Goal: Transaction & Acquisition: Purchase product/service

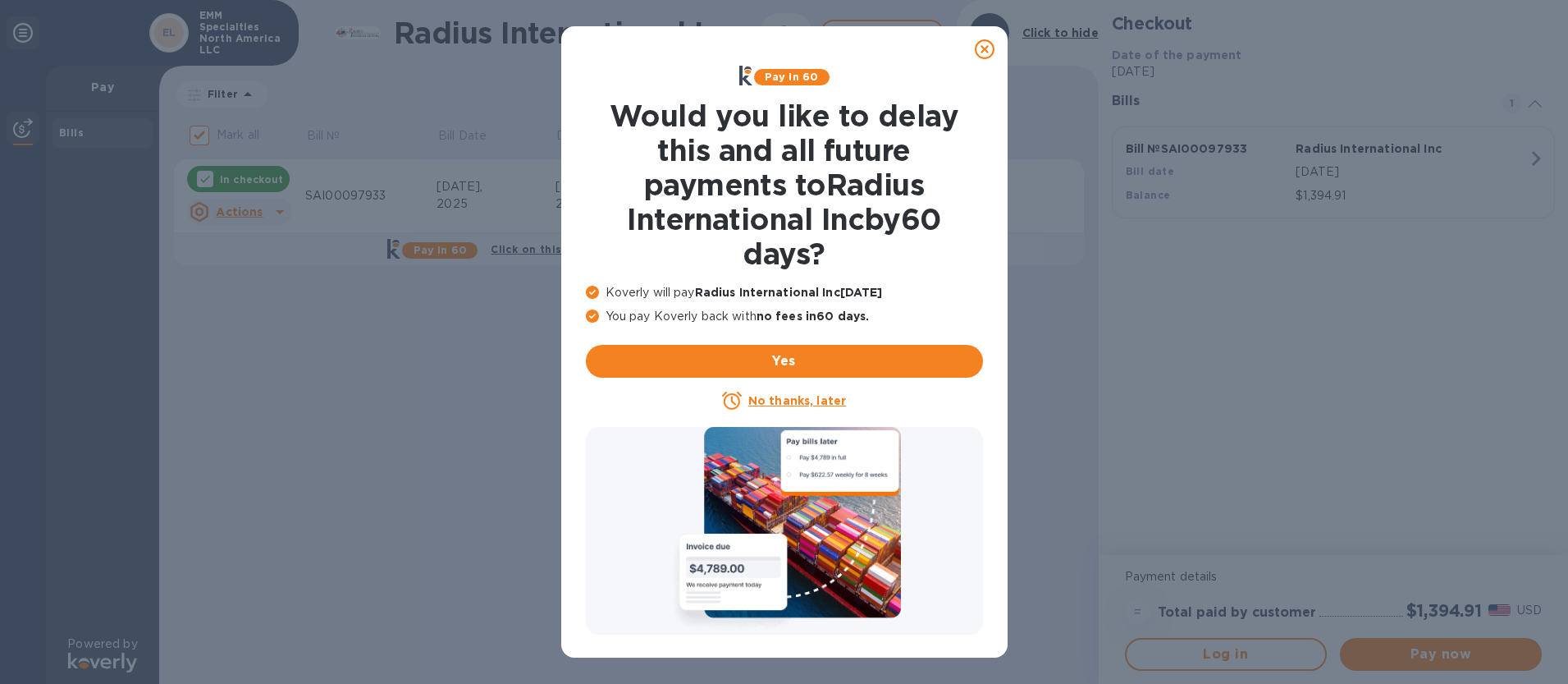
click at [974, 54] on div at bounding box center [984, 49] width 33 height 33
click at [986, 47] on icon at bounding box center [985, 49] width 20 height 20
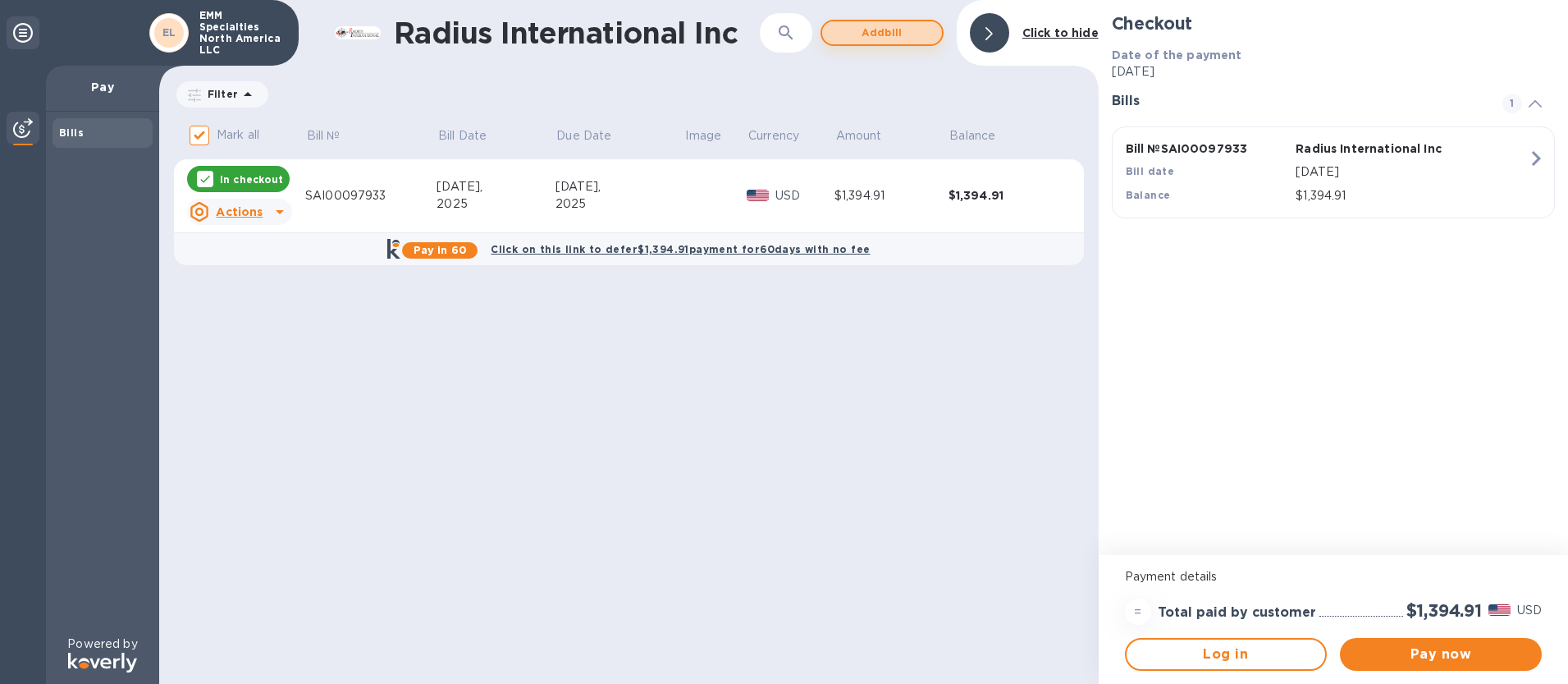
click at [904, 41] on span "Add bill" at bounding box center [882, 33] width 94 height 20
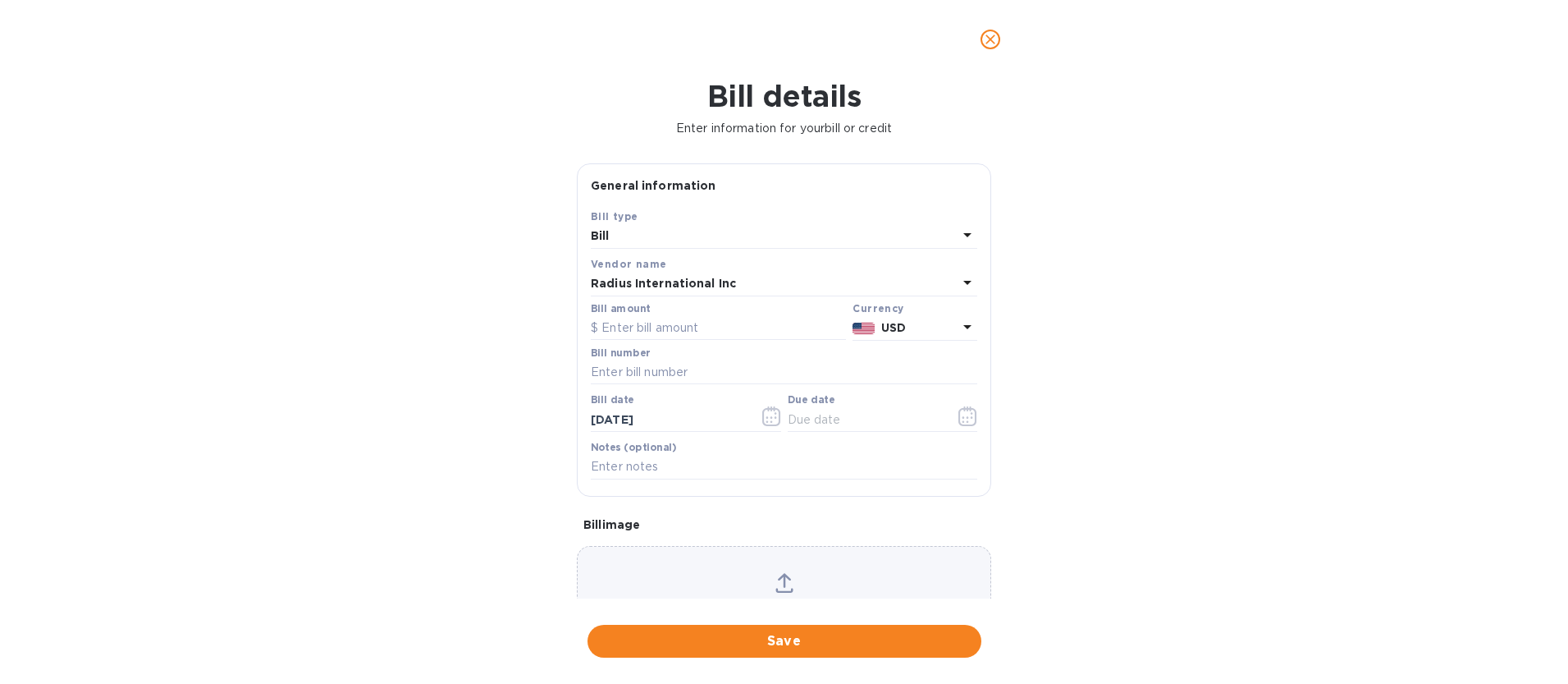
click at [644, 342] on div "Bill amount" at bounding box center [718, 322] width 261 height 45
click at [642, 330] on input "text" at bounding box center [718, 329] width 255 height 25
type input "7,720"
click at [632, 380] on input "text" at bounding box center [784, 373] width 386 height 25
type input "SSI00096766A"
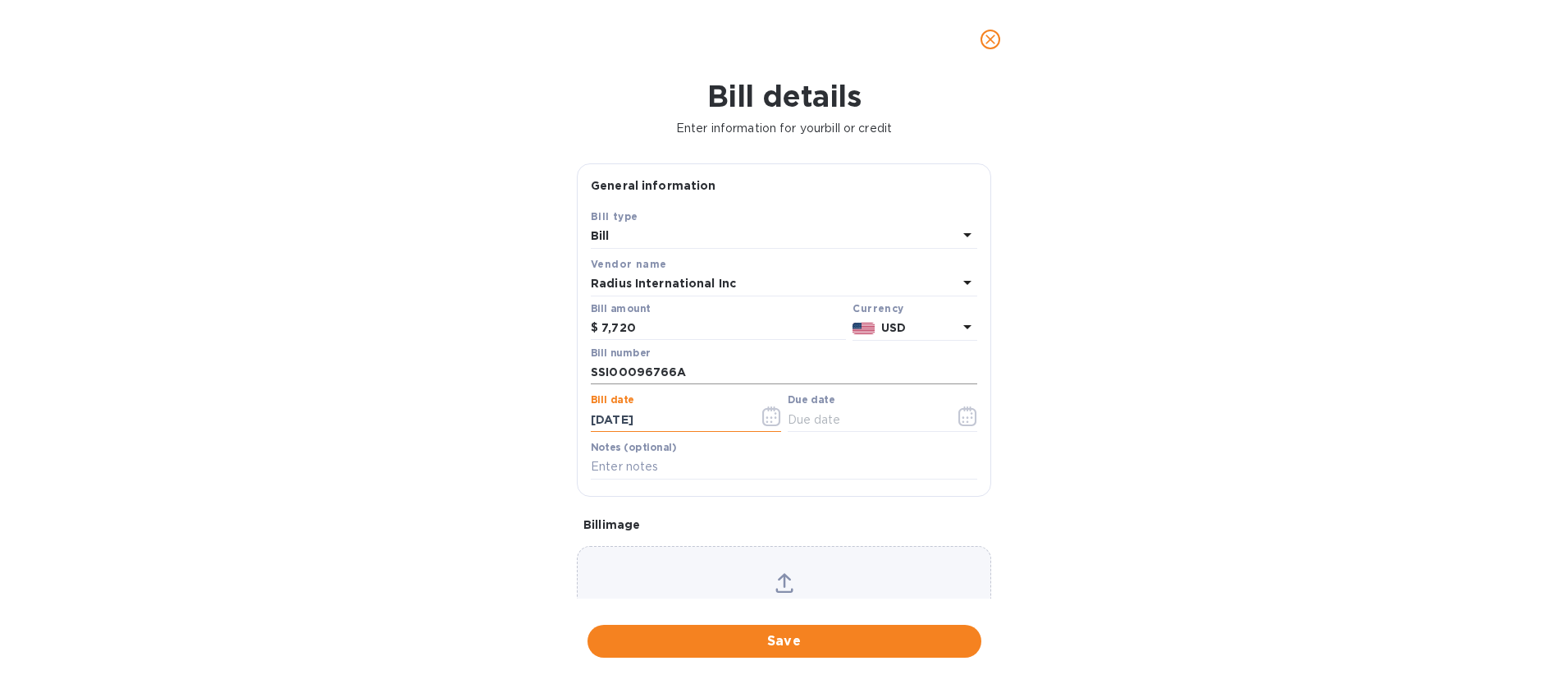
type input "[DATE]"
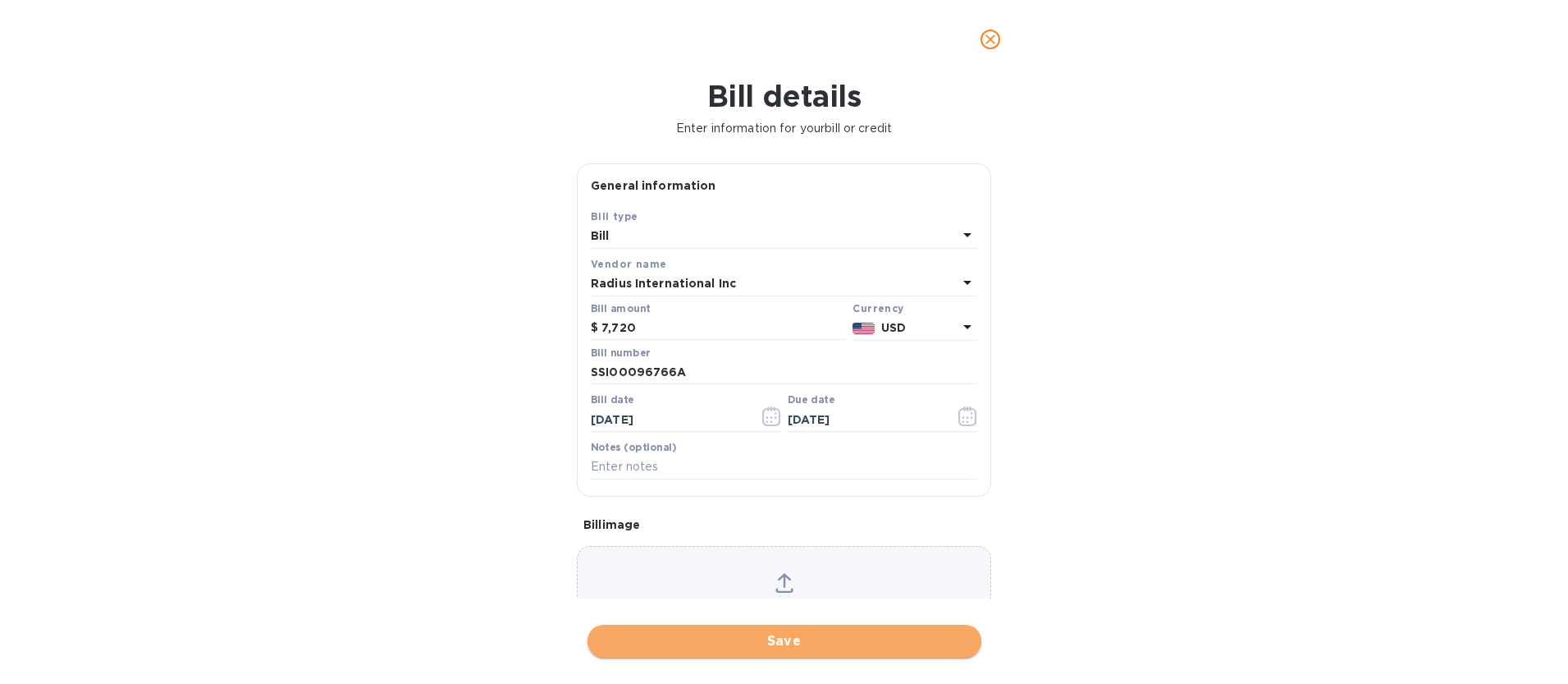
click at [798, 641] on span "Save" at bounding box center [784, 641] width 368 height 20
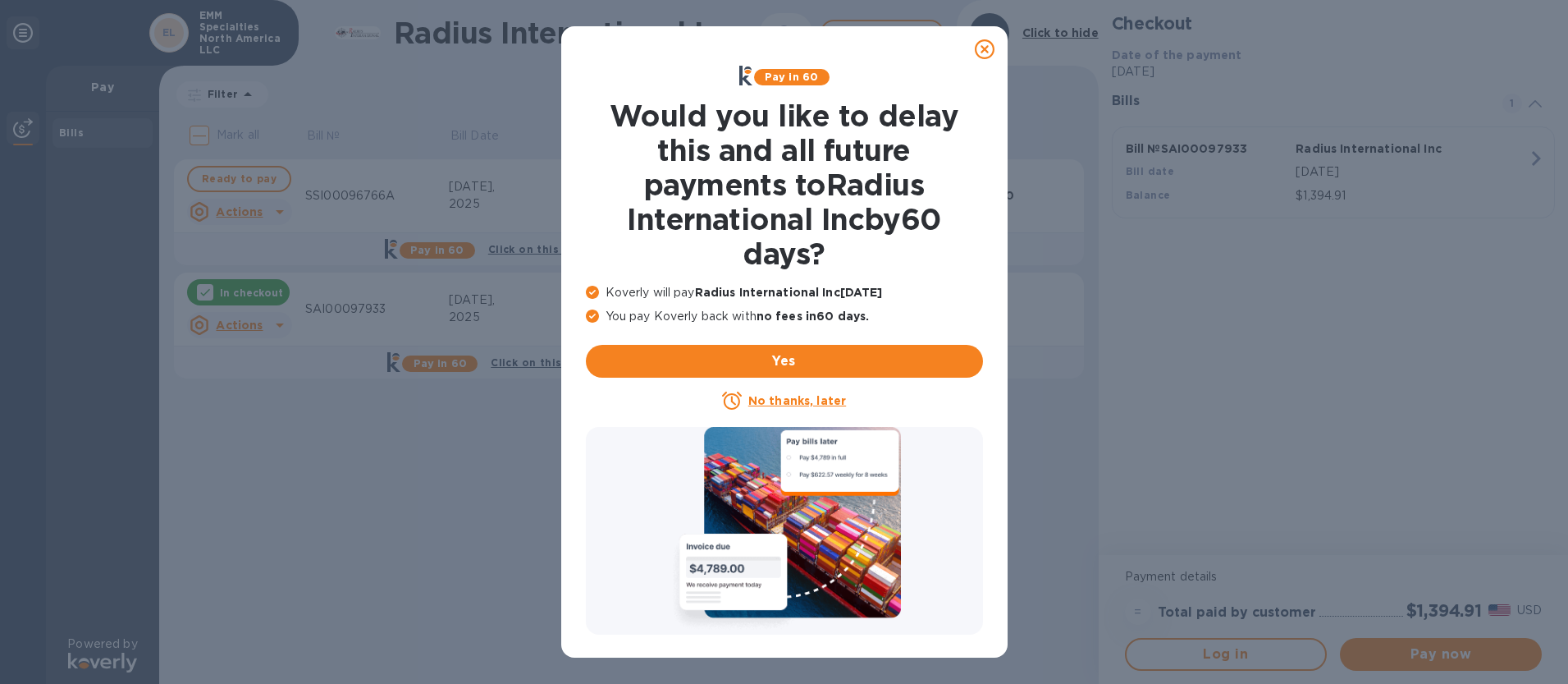
click at [987, 41] on icon at bounding box center [985, 49] width 20 height 20
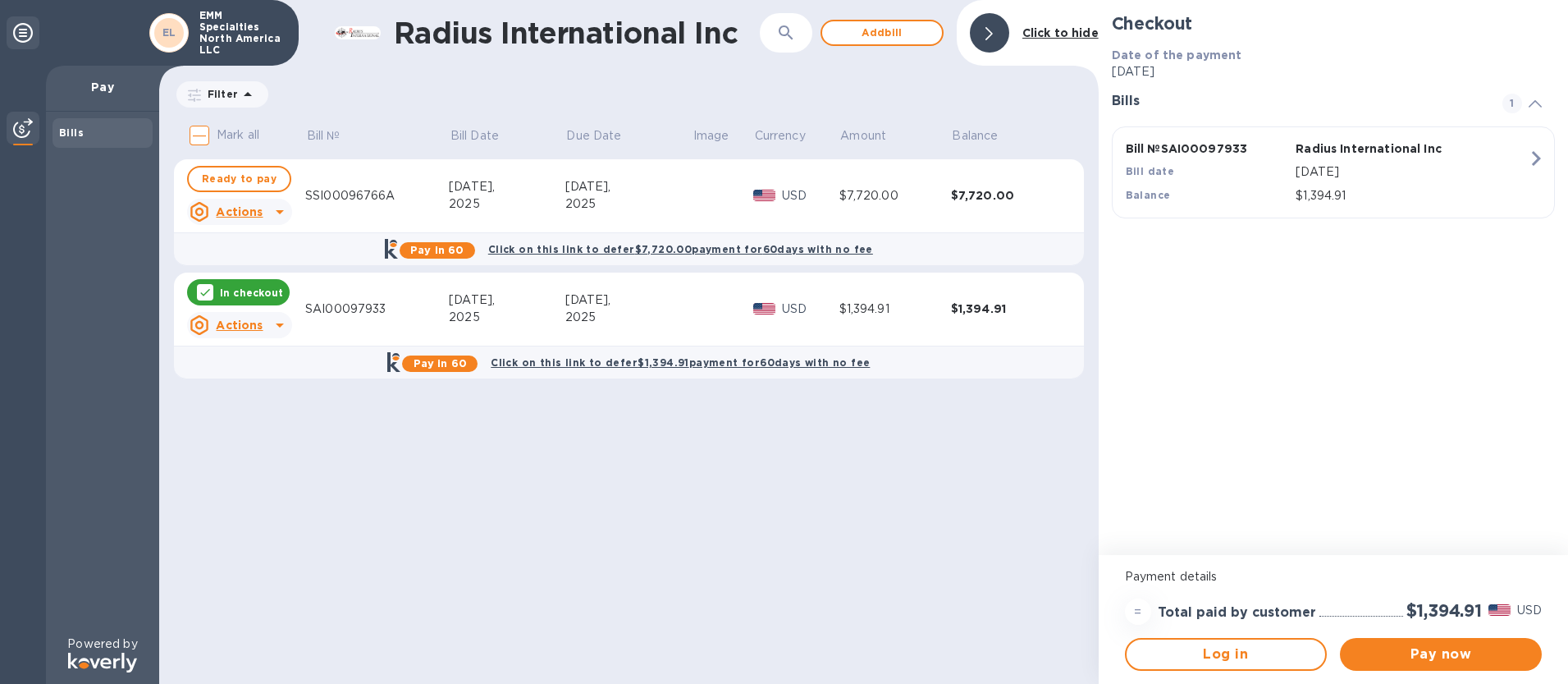
click at [266, 299] on p "In checkout" at bounding box center [251, 293] width 63 height 14
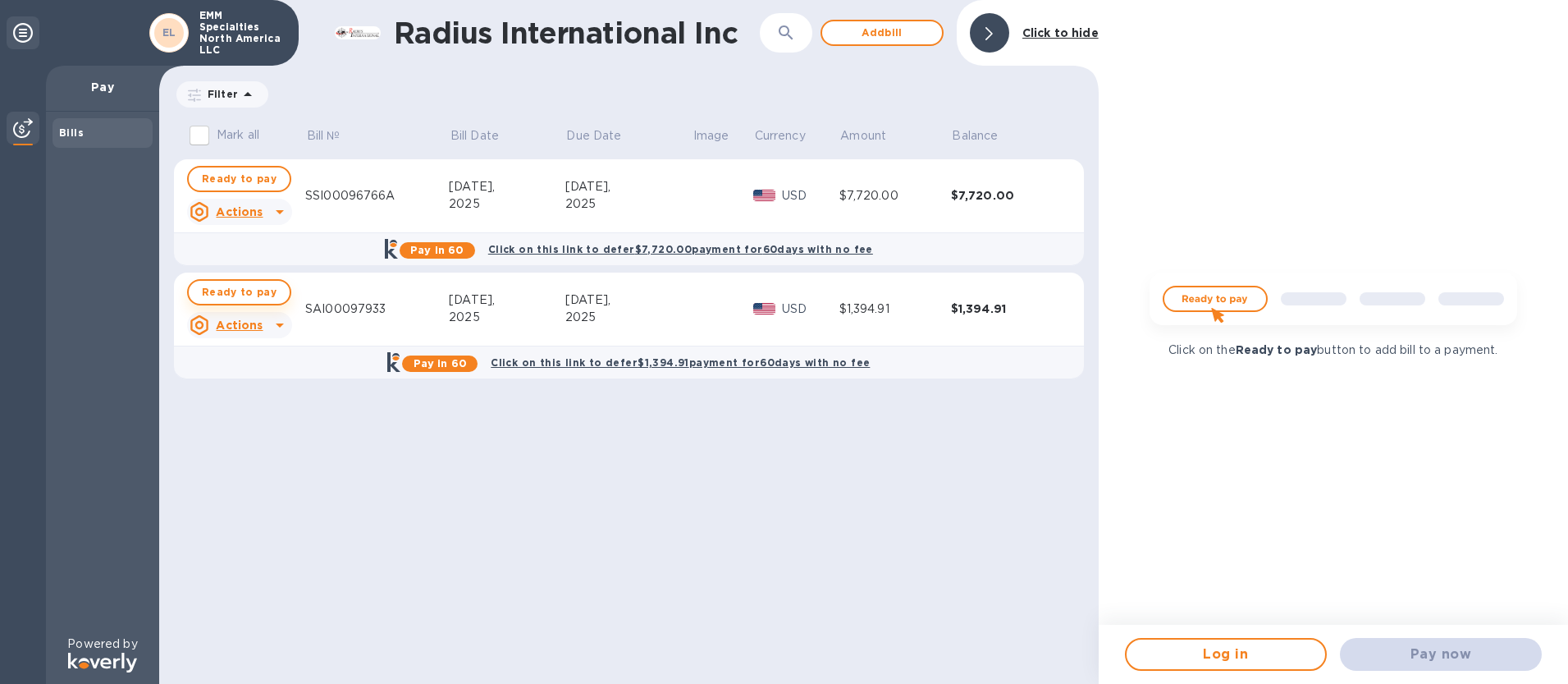
click at [260, 291] on span "Ready to pay" at bounding box center [239, 292] width 75 height 20
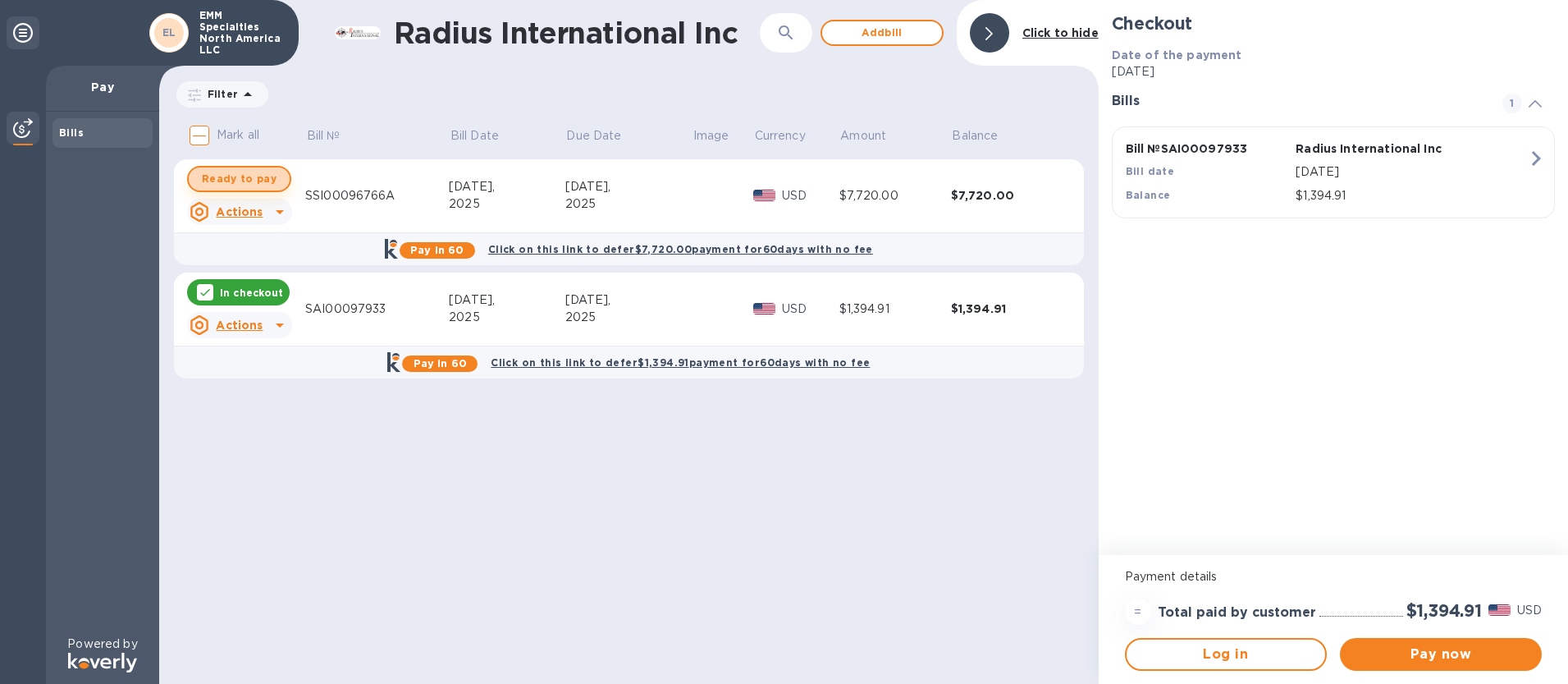
click at [256, 179] on span "Ready to pay" at bounding box center [239, 179] width 75 height 20
checkbox input "true"
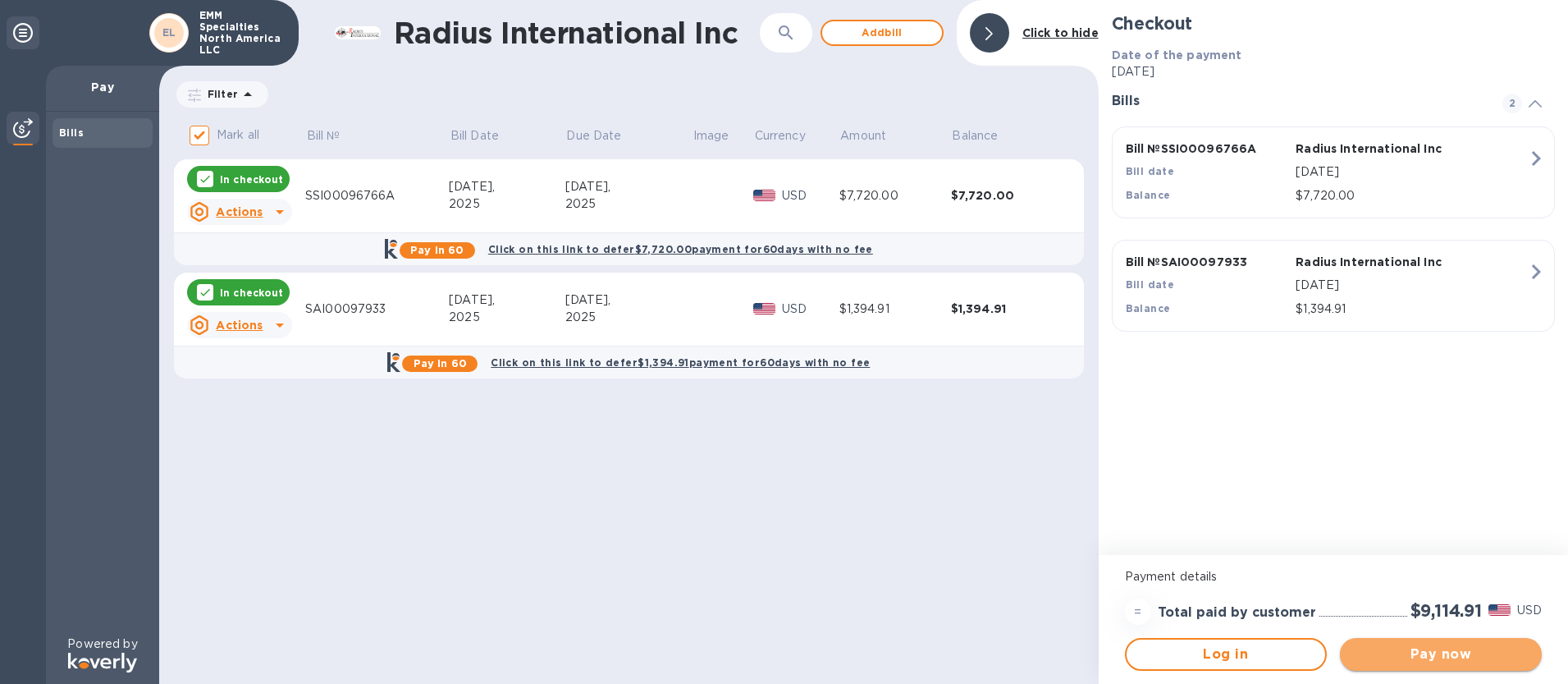
click at [1420, 655] on span "Pay now" at bounding box center [1440, 655] width 176 height 20
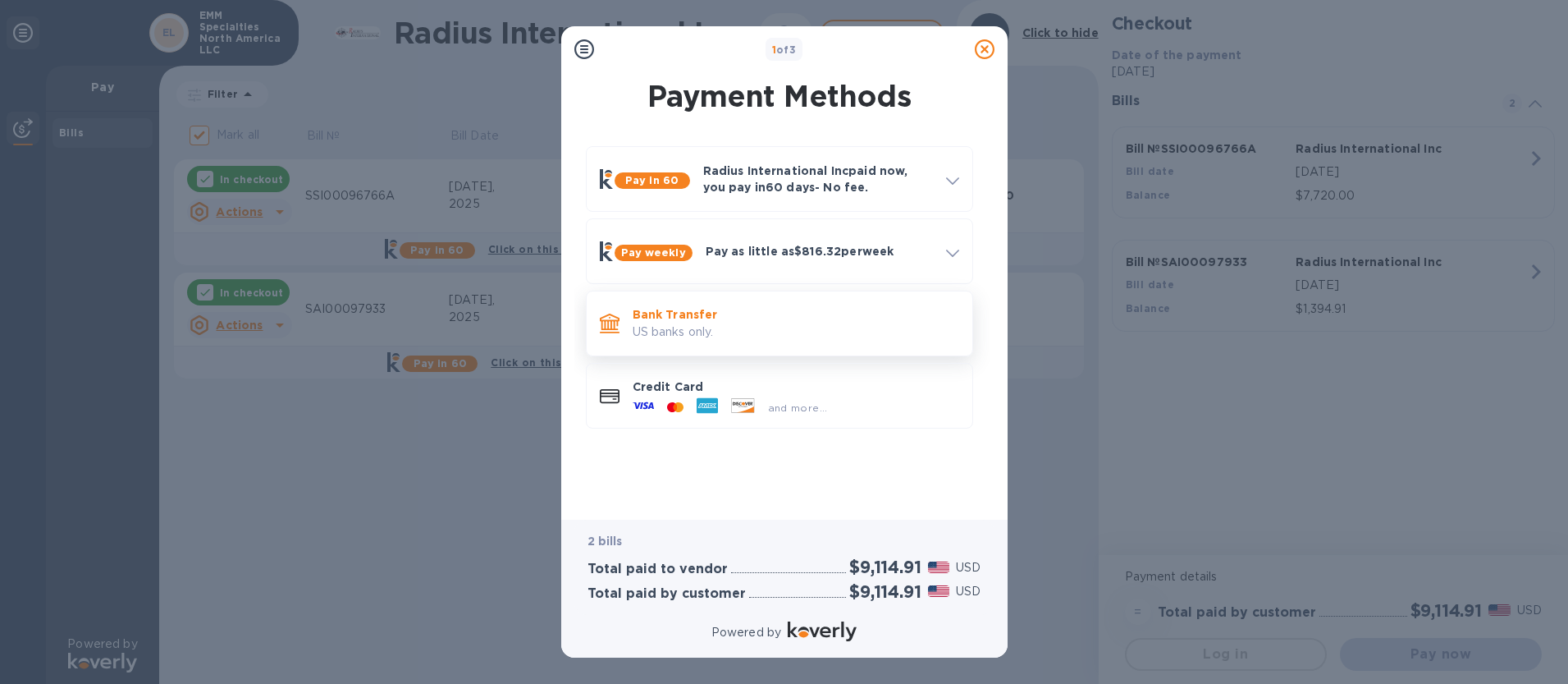
click at [656, 312] on p "Bank Transfer" at bounding box center [796, 314] width 327 height 16
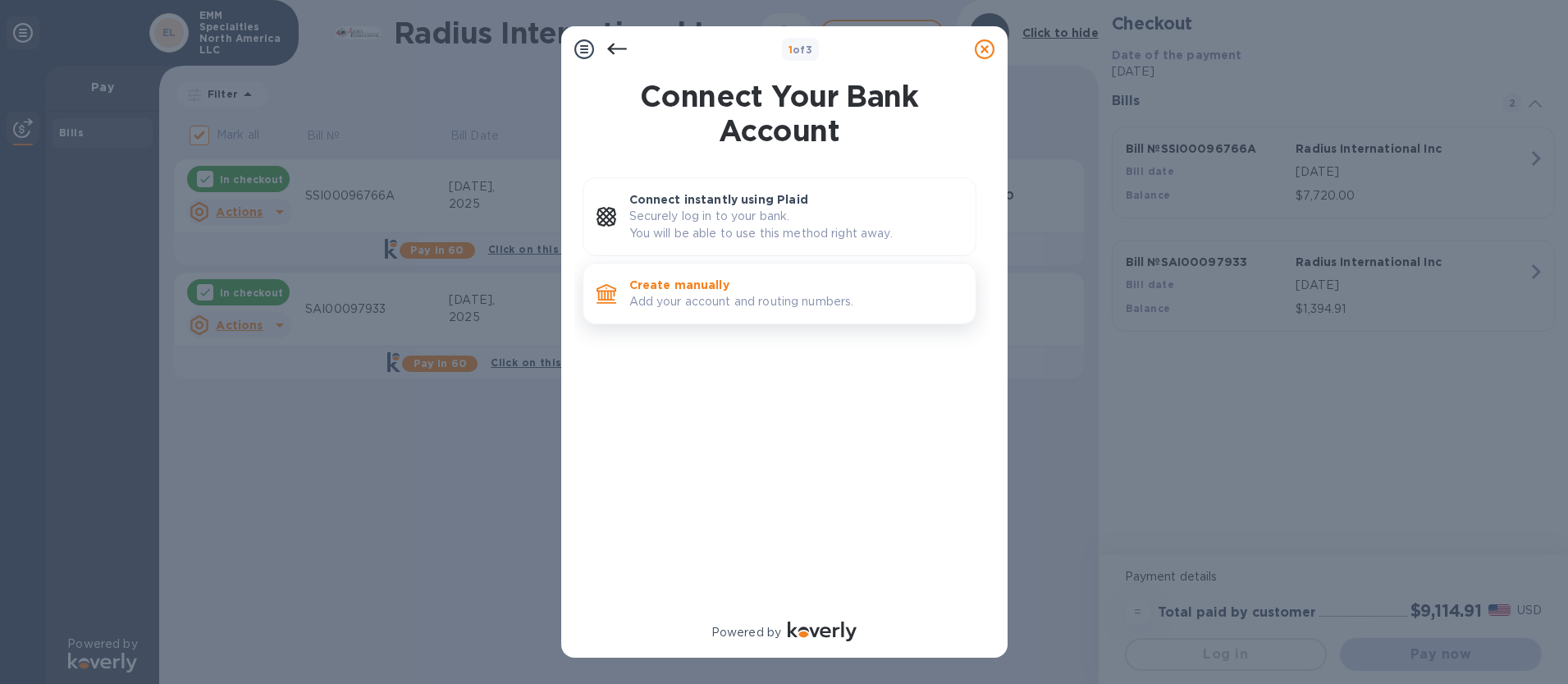
click at [720, 297] on p "Add your account and routing numbers." at bounding box center [795, 301] width 333 height 17
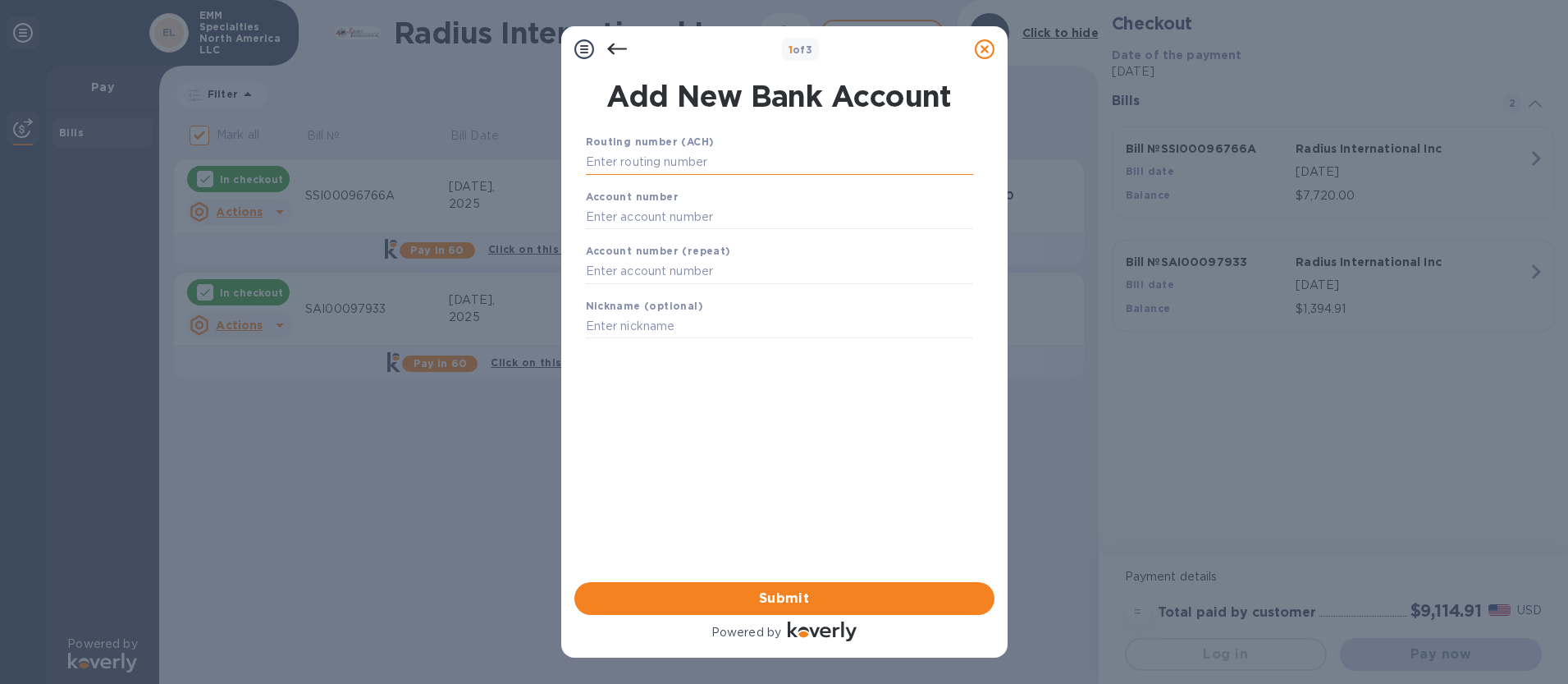
click at [694, 161] on input "text" at bounding box center [780, 163] width 387 height 25
type input "011000138"
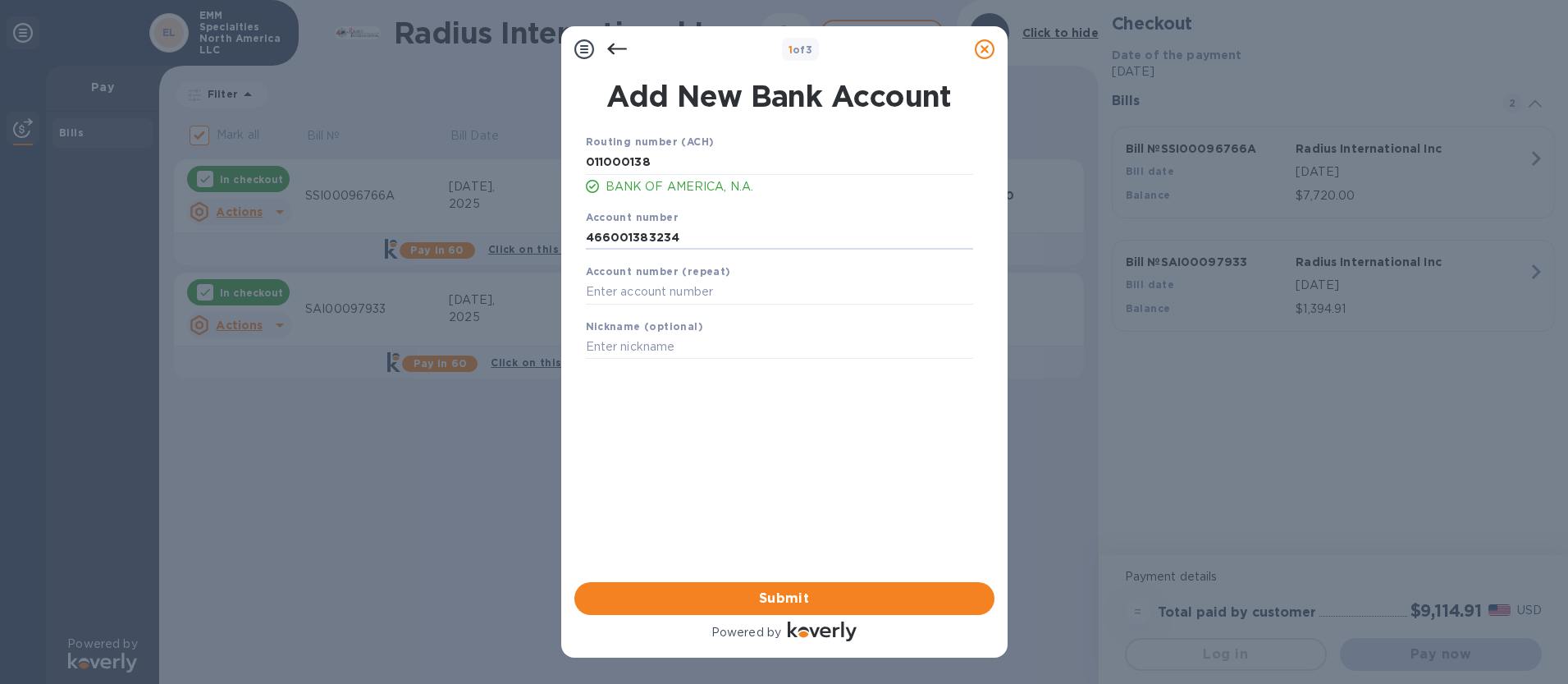
type input "466001383234"
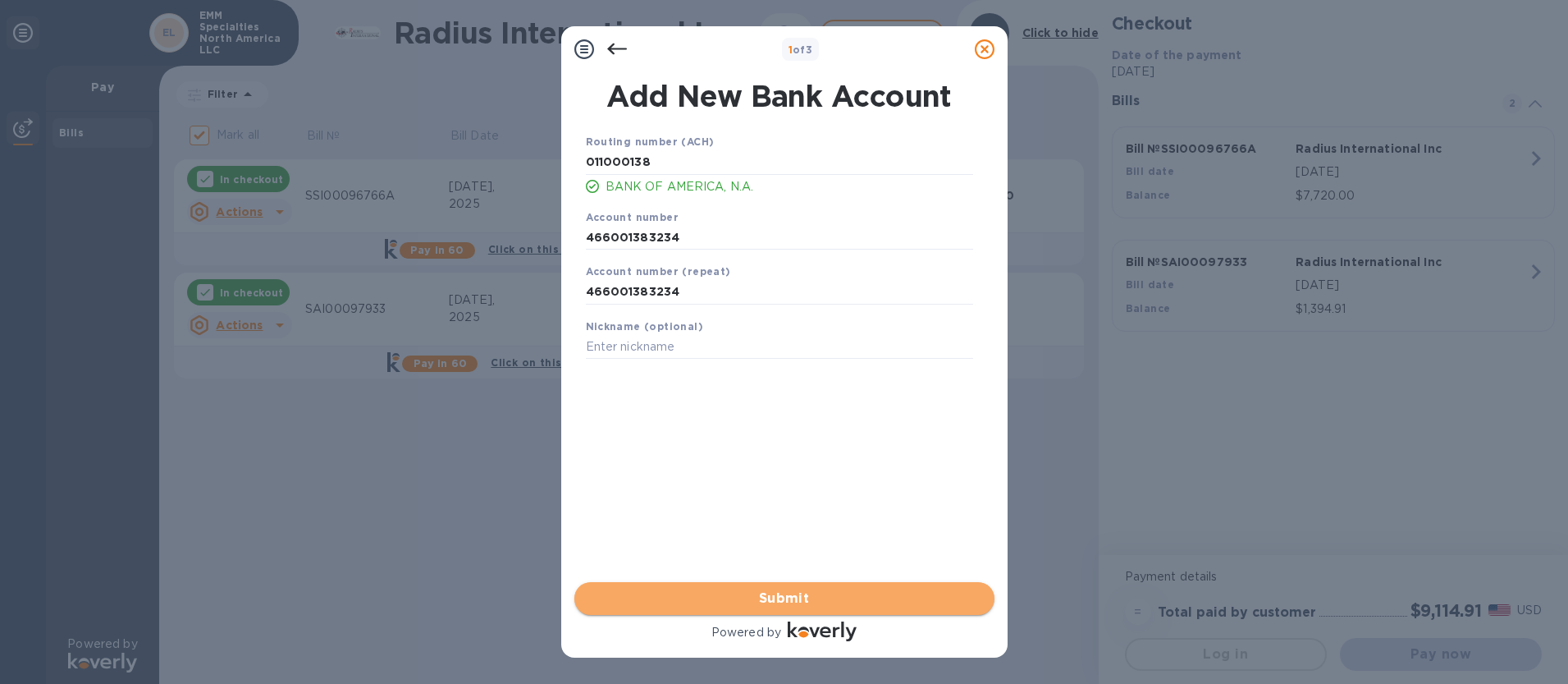
click at [785, 589] on span "Submit" at bounding box center [784, 598] width 394 height 20
